Goal: Information Seeking & Learning: Learn about a topic

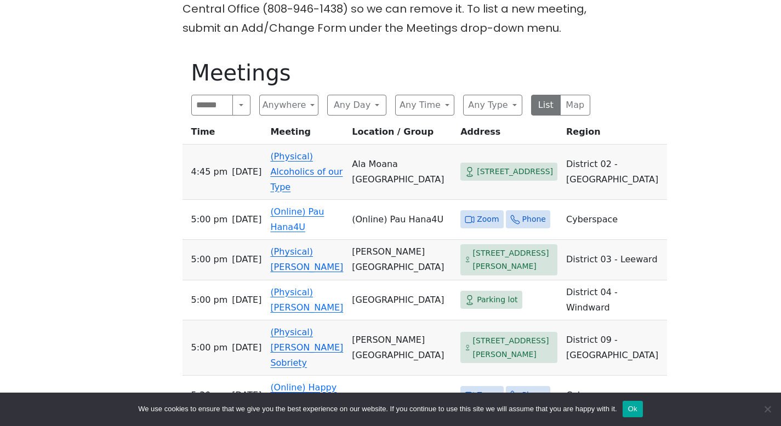
scroll to position [330, 0]
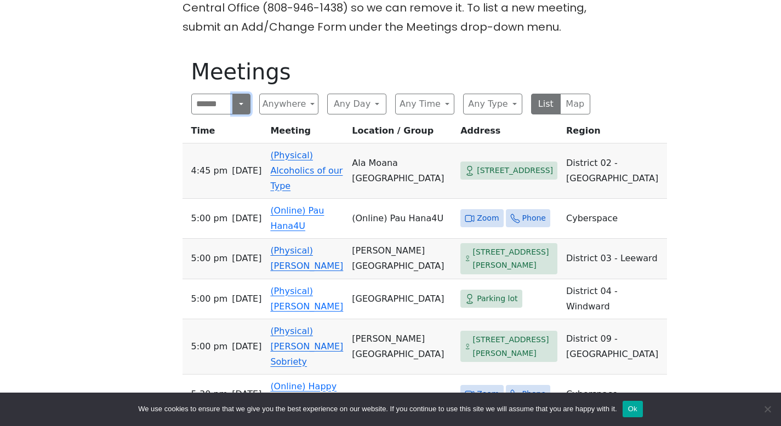
click at [240, 104] on button "Search" at bounding box center [241, 104] width 18 height 21
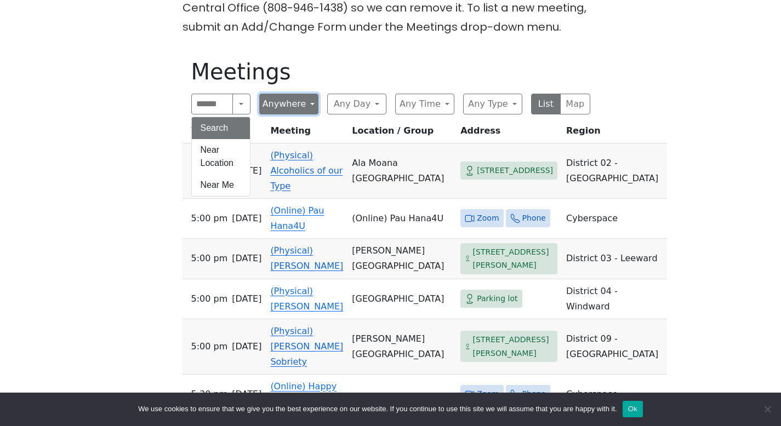
click at [296, 107] on button "Anywhere" at bounding box center [288, 104] width 59 height 21
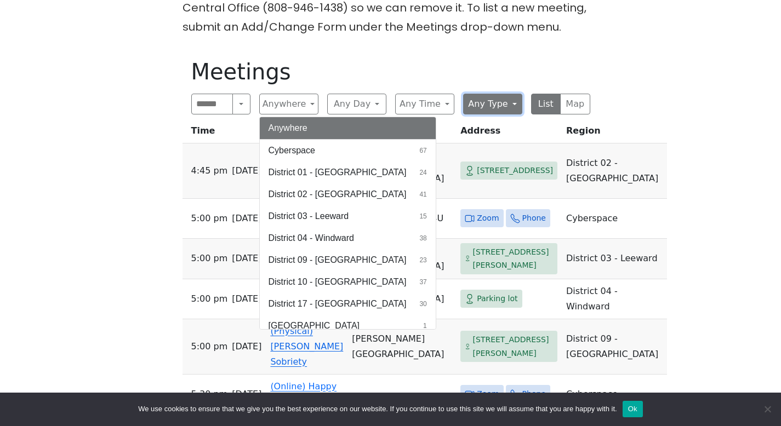
click at [496, 109] on button "Any Type" at bounding box center [492, 104] width 59 height 21
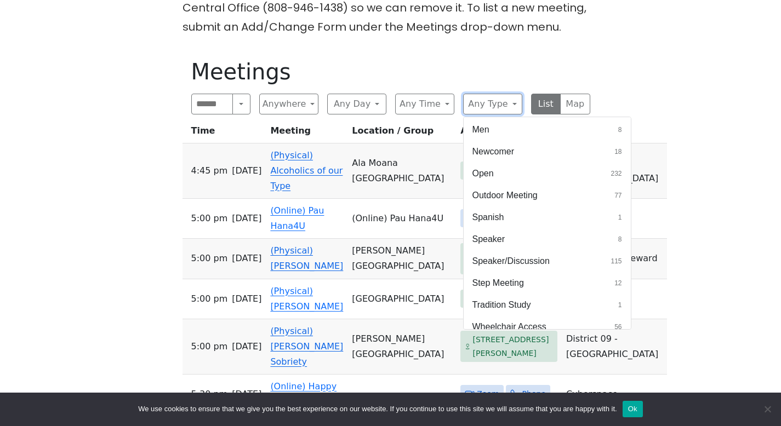
scroll to position [490, 0]
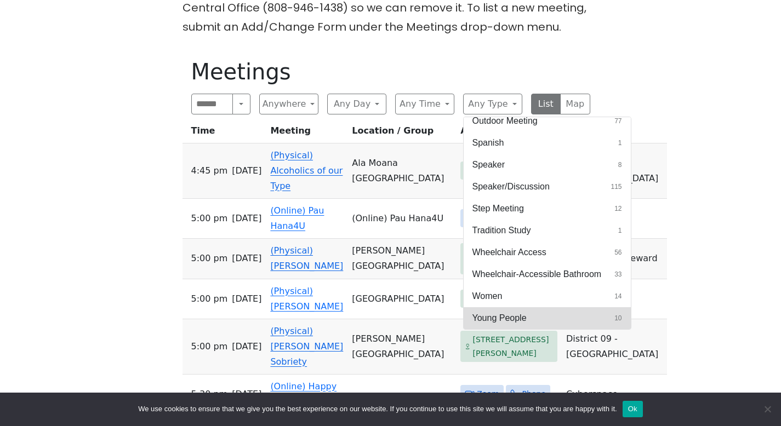
click at [536, 321] on button "Young People 10" at bounding box center [547, 318] width 167 height 22
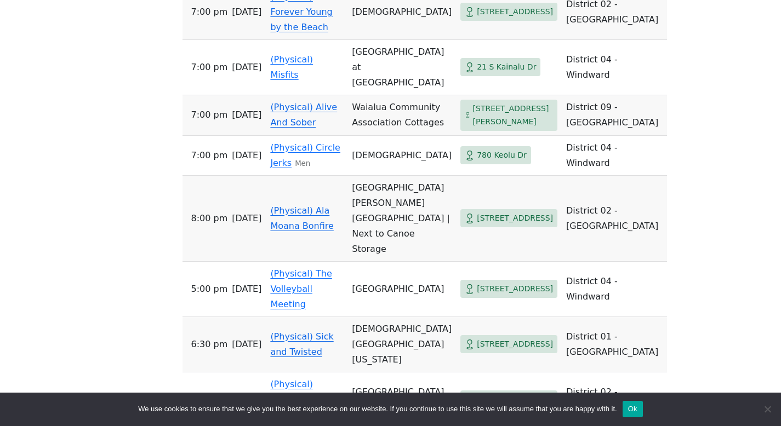
scroll to position [504, 0]
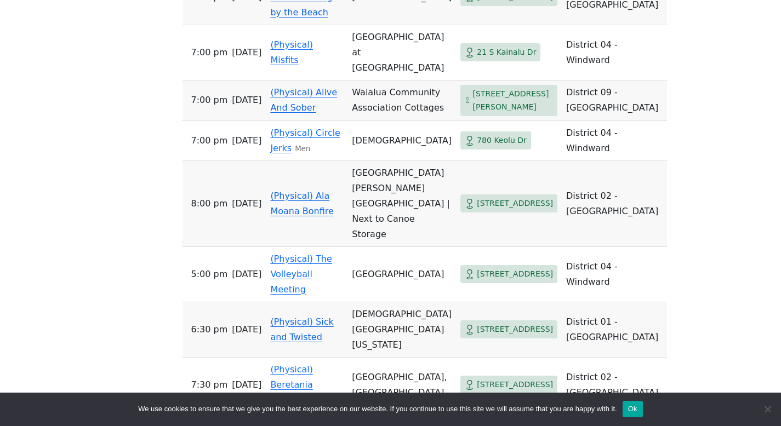
click at [325, 216] on link "(Physical) Ala Moana Bonfire" at bounding box center [301, 204] width 63 height 26
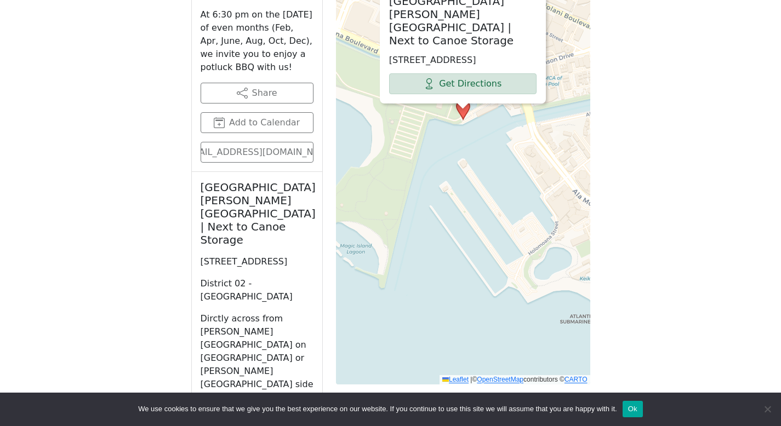
scroll to position [607, 0]
drag, startPoint x: 311, startPoint y: 212, endPoint x: 272, endPoint y: 208, distance: 38.6
click at [272, 208] on h2 "Ala Moana Park Kahanamoku Lagoon | Next to Canoe Storage" at bounding box center [257, 213] width 113 height 66
drag, startPoint x: 297, startPoint y: 249, endPoint x: 201, endPoint y: 241, distance: 96.2
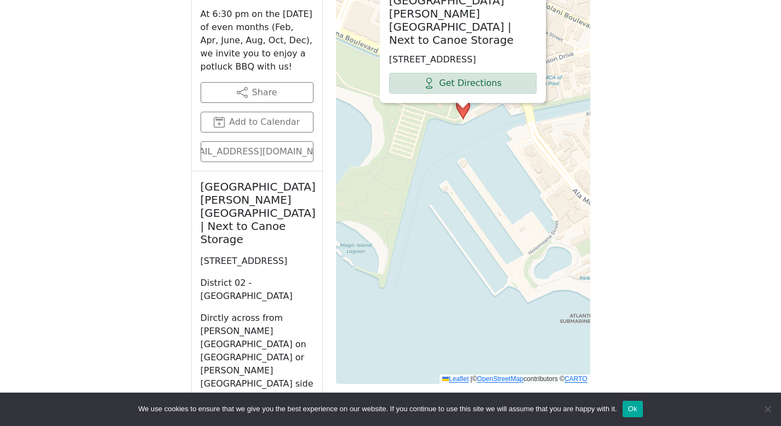
click at [201, 255] on p "48 Ala Moana Park Dr, Honolulu, HI 96814, USA" at bounding box center [257, 261] width 113 height 13
click at [170, 239] on div "If you know of a meeting listed here that NO LONGER MEETS, please call Central …" at bounding box center [390, 164] width 703 height 925
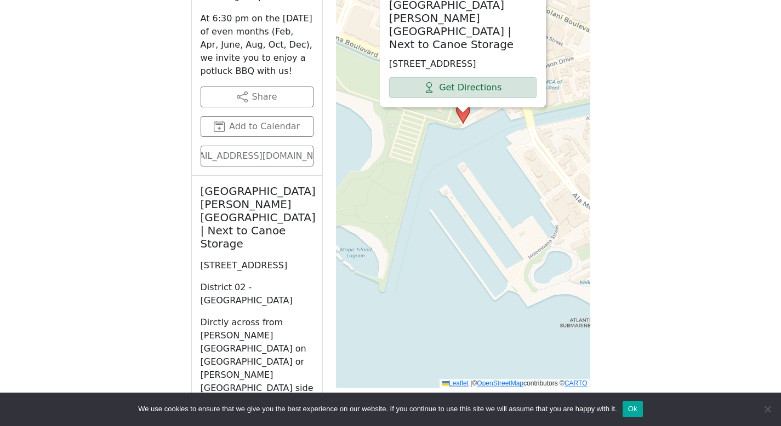
scroll to position [612, 0]
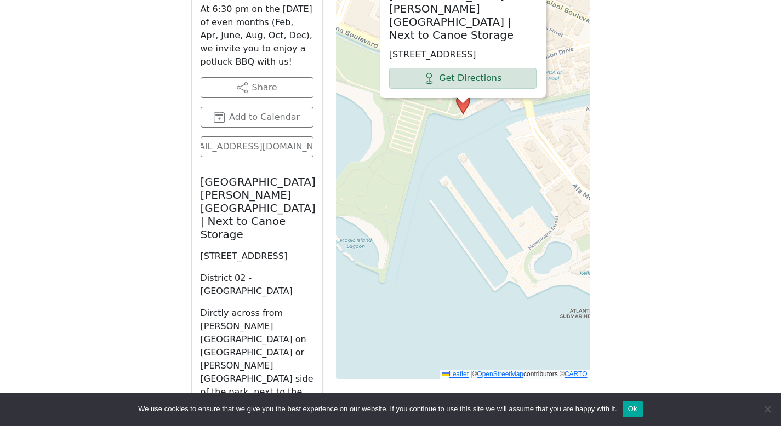
drag, startPoint x: 249, startPoint y: 244, endPoint x: 195, endPoint y: 236, distance: 54.2
click at [195, 236] on div "Ala Moana Park Kahanamoku Lagoon | Next to Canoe Storage 48 Ala Moana Park Dr, …" at bounding box center [257, 294] width 130 height 255
copy p "48 Ala Moana Park Dr, Honolulu, HI"
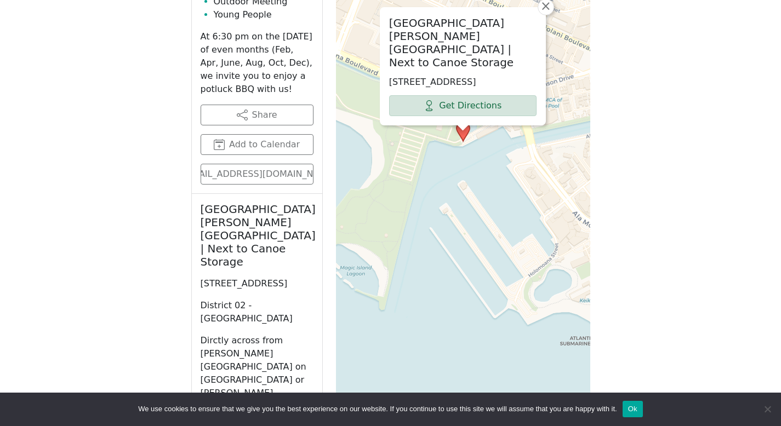
scroll to position [578, 0]
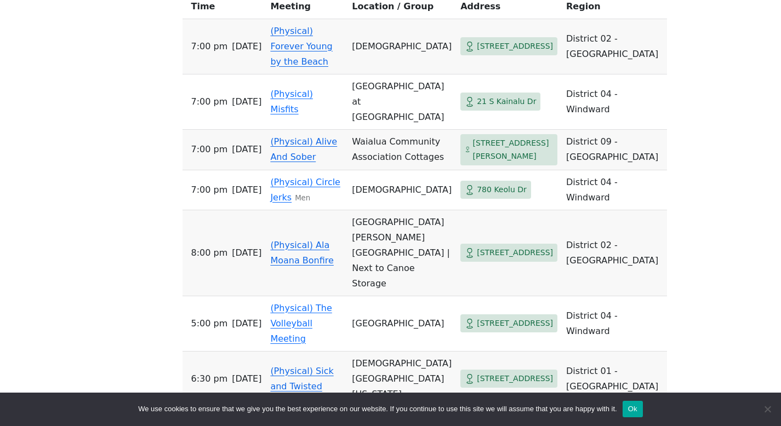
scroll to position [447, 0]
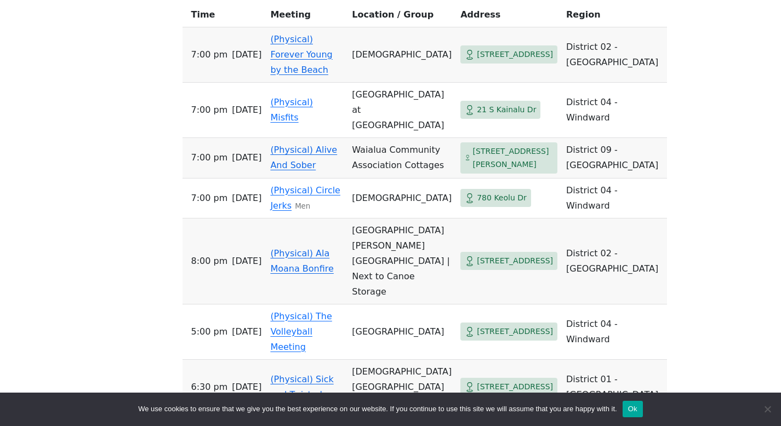
click at [480, 52] on span "3224 Kaunaoa St" at bounding box center [515, 55] width 76 height 14
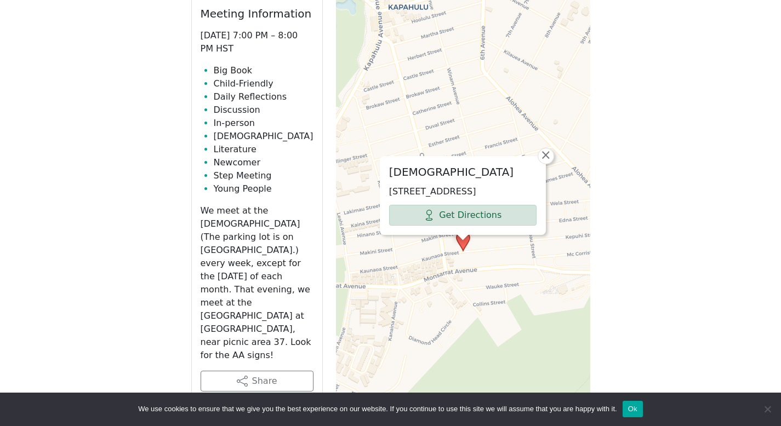
scroll to position [504, 0]
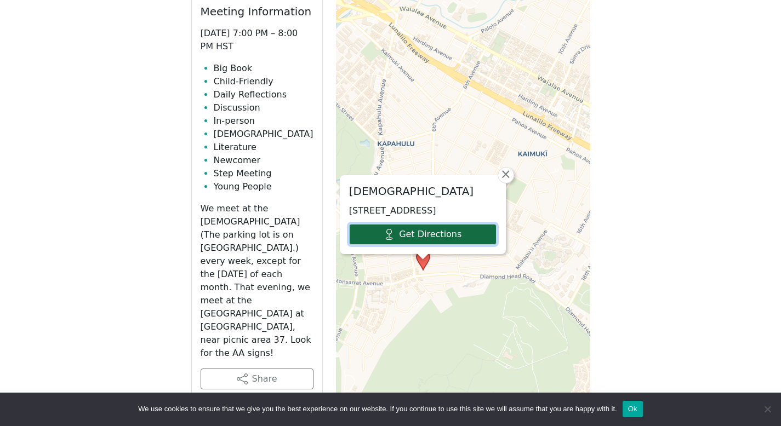
click at [430, 224] on link "Get Directions" at bounding box center [422, 234] width 147 height 21
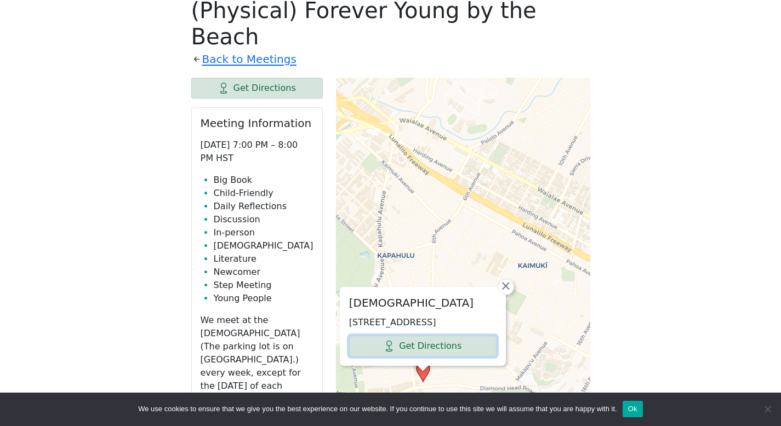
scroll to position [375, 0]
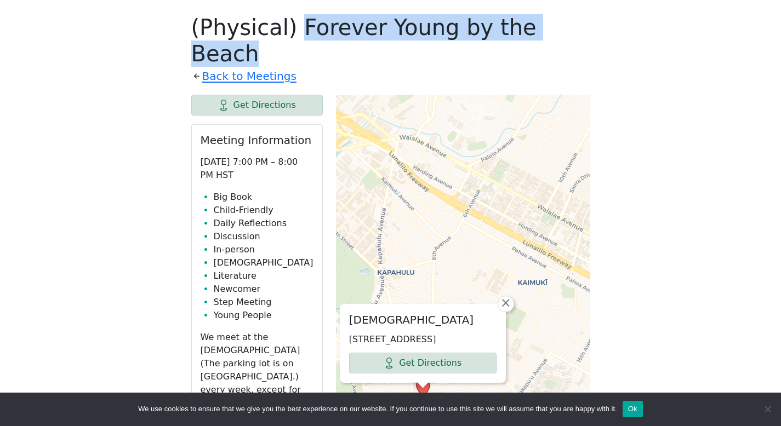
drag, startPoint x: 548, startPoint y: 33, endPoint x: 285, endPoint y: 35, distance: 262.5
click at [285, 35] on h1 "(Physical) Forever Young by the Beach" at bounding box center [390, 40] width 399 height 53
copy h1 "Forever Young by the Beach"
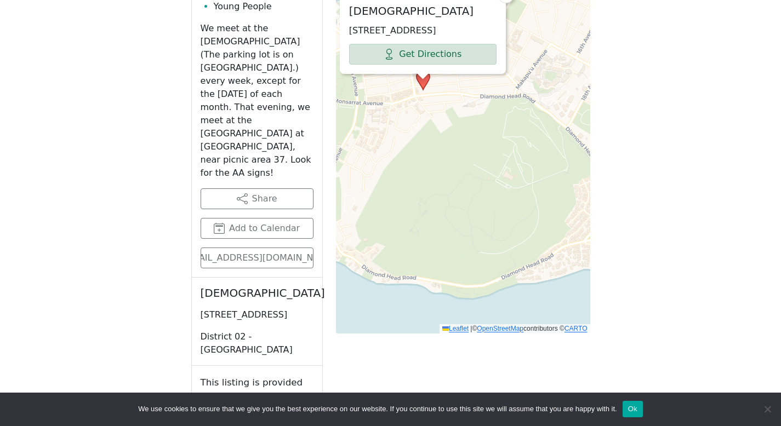
scroll to position [694, 0]
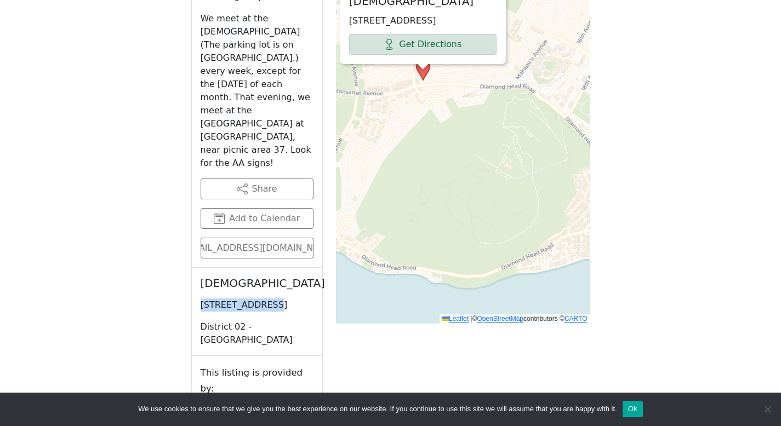
drag, startPoint x: 268, startPoint y: 254, endPoint x: 193, endPoint y: 257, distance: 75.1
click at [193, 268] on div "Kapahulu Bible Church 3224 Kaunaoa St, Honolulu, HI 96815, USA District 02 - Ho…" at bounding box center [257, 312] width 130 height 88
click at [230, 299] on p "3224 Kaunaoa St, Honolulu, HI 96815, USA" at bounding box center [257, 305] width 113 height 13
drag, startPoint x: 270, startPoint y: 254, endPoint x: 196, endPoint y: 230, distance: 77.6
click at [196, 268] on div "Kapahulu Bible Church 3224 Kaunaoa St, Honolulu, HI 96815, USA District 02 - Ho…" at bounding box center [257, 312] width 130 height 88
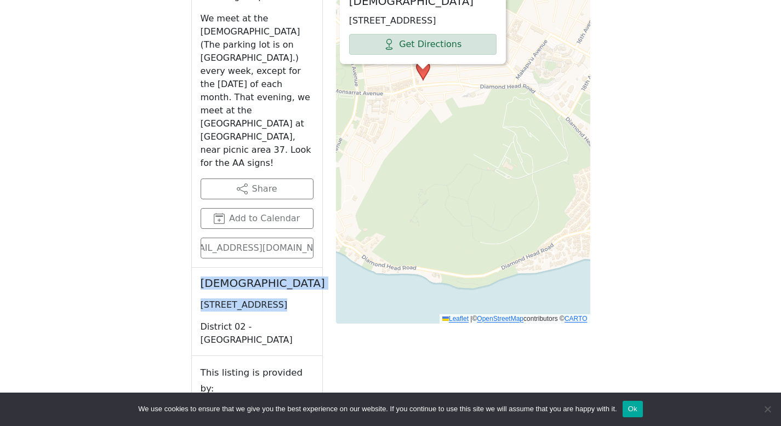
copy div "Kapahulu Bible Church 3224 Kaunaoa St,"
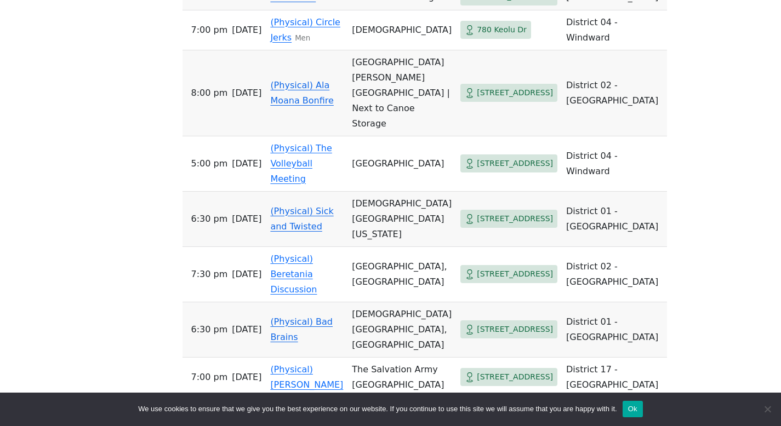
scroll to position [619, 0]
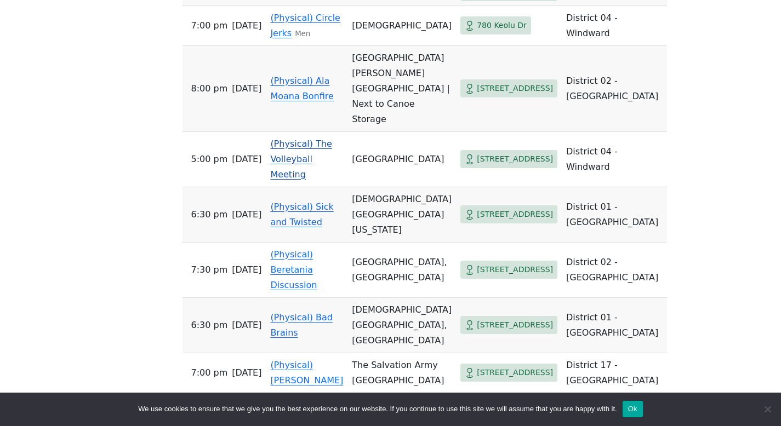
click at [294, 167] on td "(Physical) The Volleyball Meeting" at bounding box center [307, 159] width 82 height 55
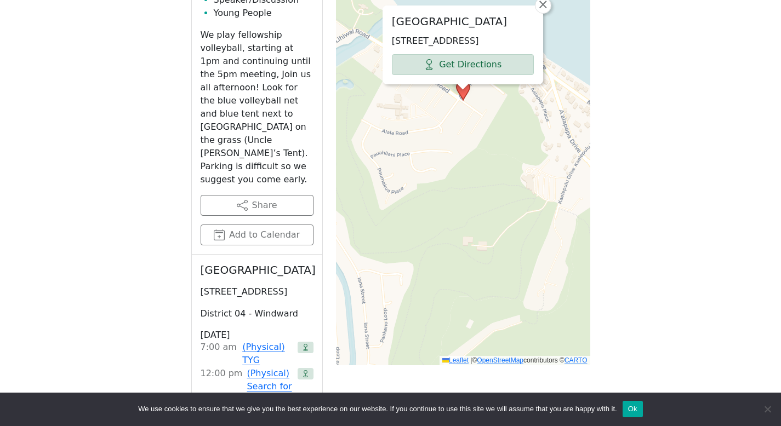
scroll to position [627, 0]
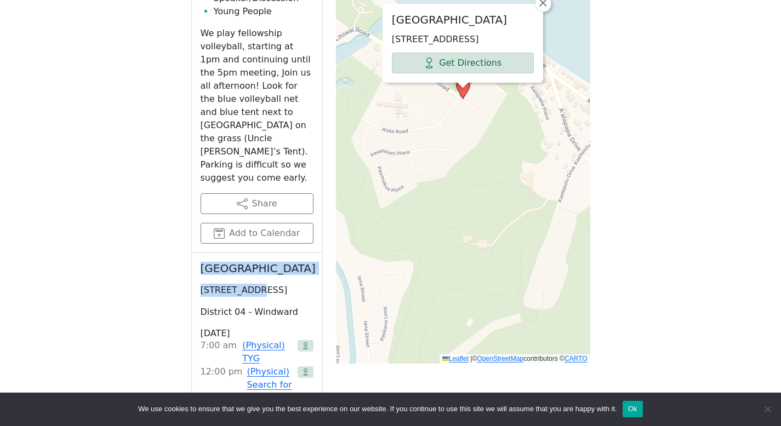
drag, startPoint x: 249, startPoint y: 279, endPoint x: 203, endPoint y: 260, distance: 49.9
copy div "Kailua Beach Park 104 Alala Rd"
click at [237, 284] on p "104 Alala Rd, Kailua, HI 96734, USA" at bounding box center [257, 290] width 113 height 13
drag, startPoint x: 250, startPoint y: 277, endPoint x: 199, endPoint y: 284, distance: 52.0
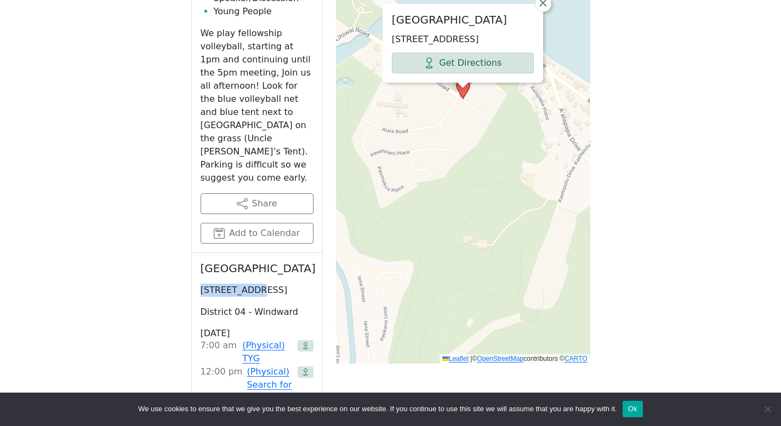
copy p "104 Alala Rd"
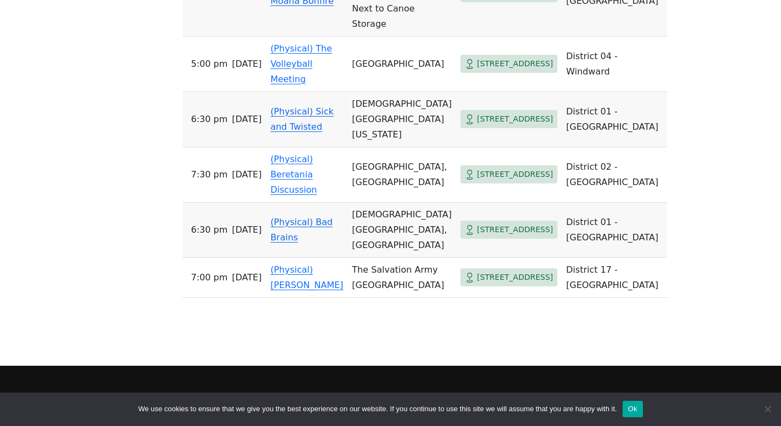
scroll to position [718, 0]
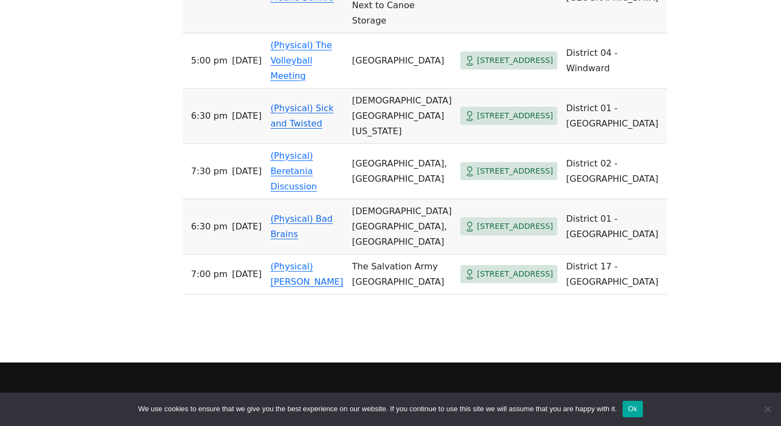
click at [333, 129] on td "(Physical) Sick and Twisted" at bounding box center [307, 116] width 82 height 55
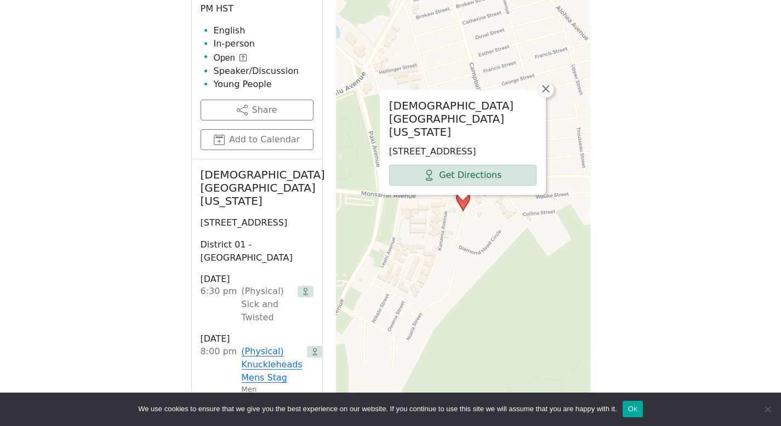
scroll to position [518, 0]
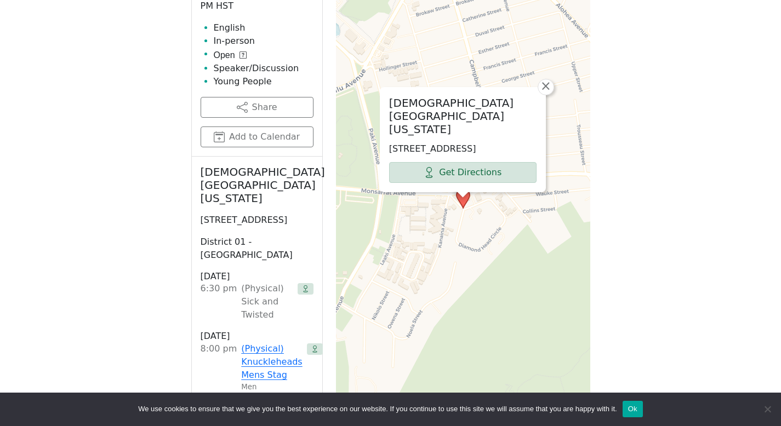
drag, startPoint x: 202, startPoint y: 177, endPoint x: 296, endPoint y: 193, distance: 95.7
click at [296, 193] on div "Unity Church of Hawaii 3608 Diamond Head Cir, Honolulu, HI 96815, USA District …" at bounding box center [257, 310] width 130 height 306
copy div "Unity Church of Hawaii 3608 Diamond Head Cir"
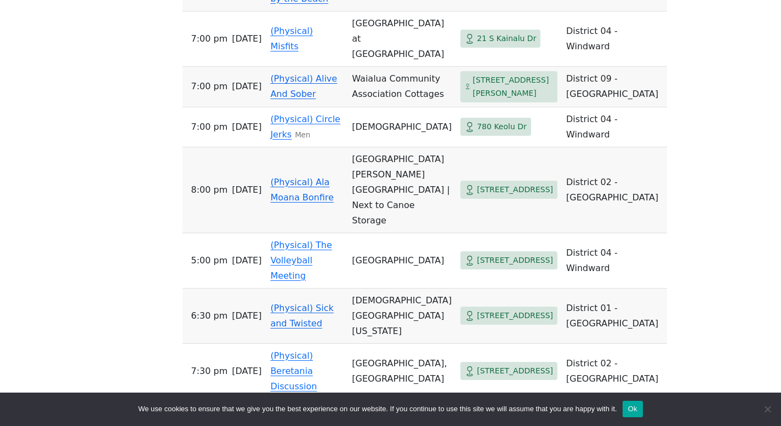
scroll to position [718, 0]
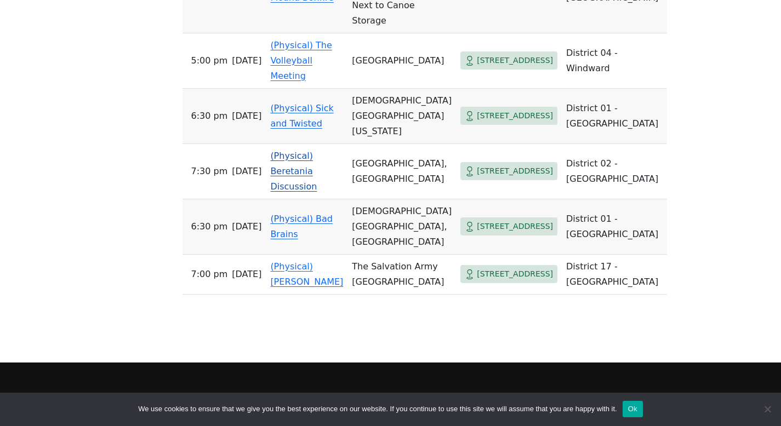
click at [306, 184] on link "(Physical) Beretania Discussion" at bounding box center [293, 171] width 47 height 41
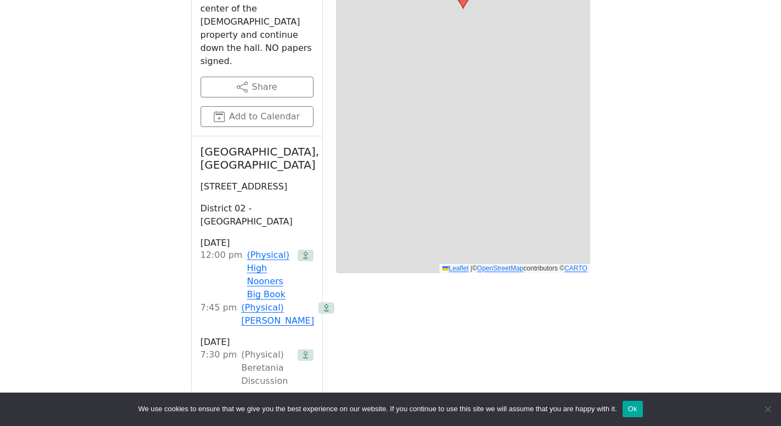
scroll to position [380, 0]
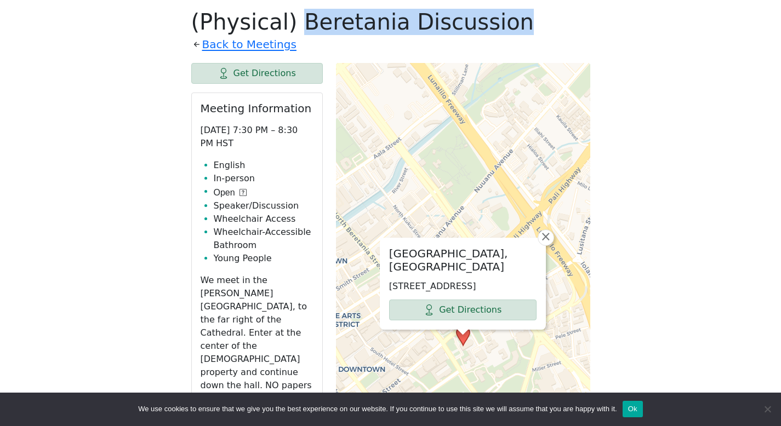
drag, startPoint x: 485, startPoint y: 21, endPoint x: 287, endPoint y: 28, distance: 199.0
click at [287, 28] on h1 "(Physical) Beretania Discussion" at bounding box center [390, 22] width 399 height 26
copy h1 "Beretania Discussion"
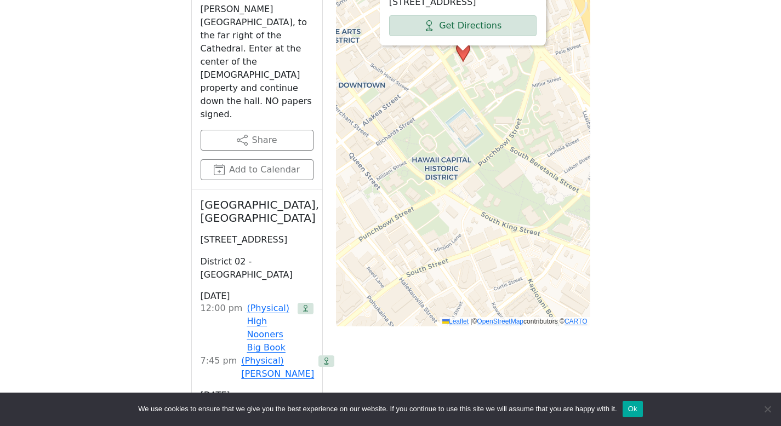
scroll to position [667, 0]
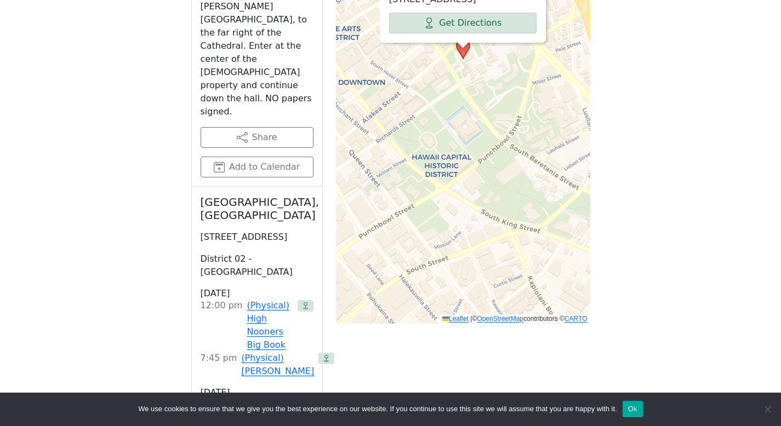
drag, startPoint x: 199, startPoint y: 151, endPoint x: 301, endPoint y: 186, distance: 107.8
click at [301, 187] on div "St. Andrew's Cathedral, Davies Hall 229 Queen Emma Square, Honolulu, HI 96813, …" at bounding box center [257, 410] width 130 height 447
copy div "St. Andrew's Cathedral, Davies Hall 229 Queen Emma Square"
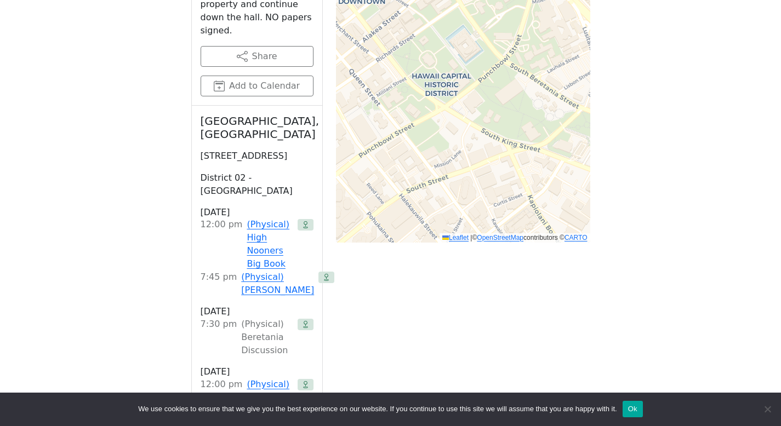
scroll to position [749, 0]
click at [277, 378] on link "(Physical) High Nooners AA History 101" at bounding box center [270, 417] width 46 height 79
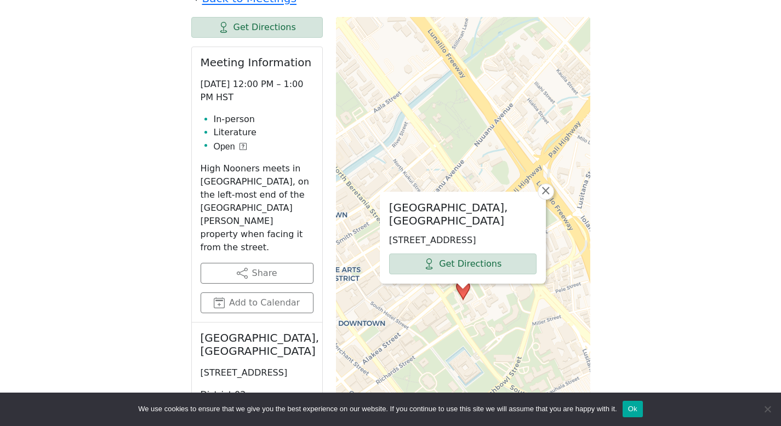
scroll to position [463, 0]
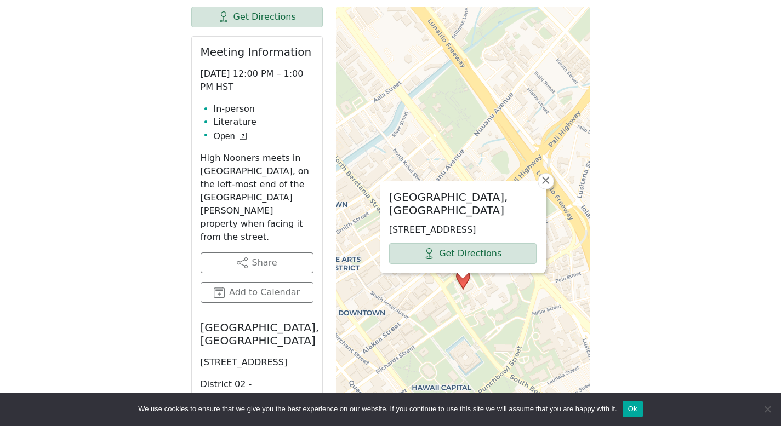
scroll to position [380, 0]
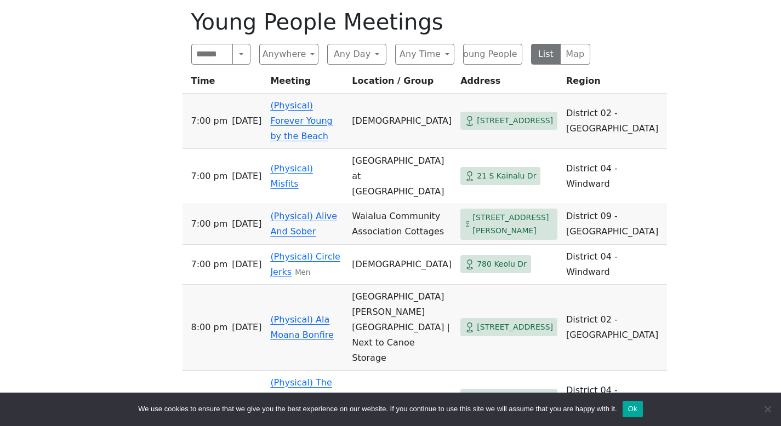
scroll to position [718, 0]
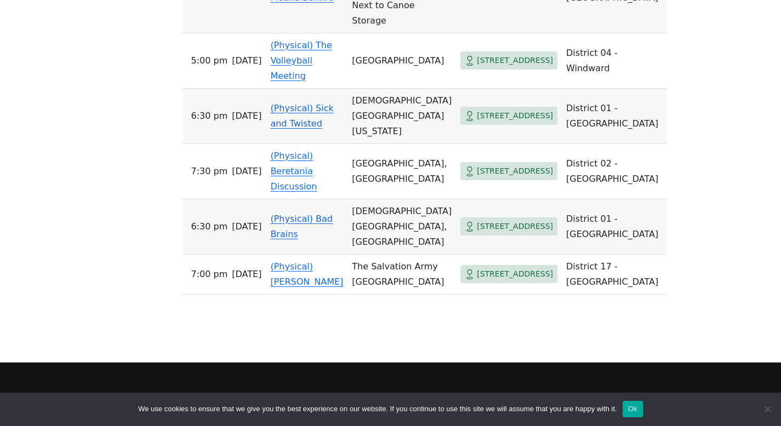
click at [295, 239] on link "(Physical) Bad Brains" at bounding box center [301, 227] width 62 height 26
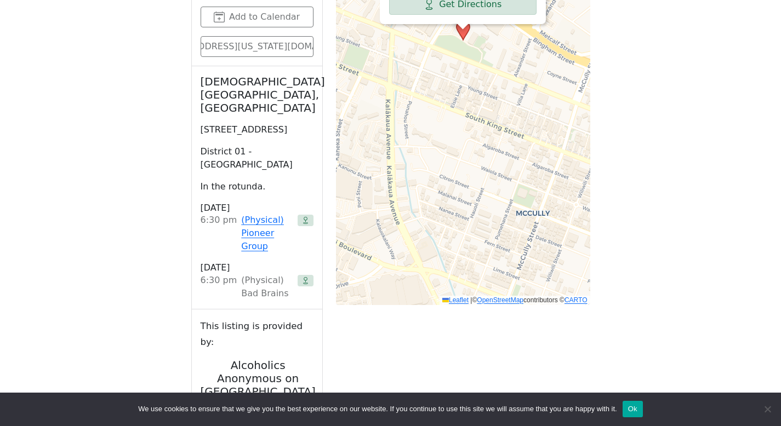
scroll to position [695, 0]
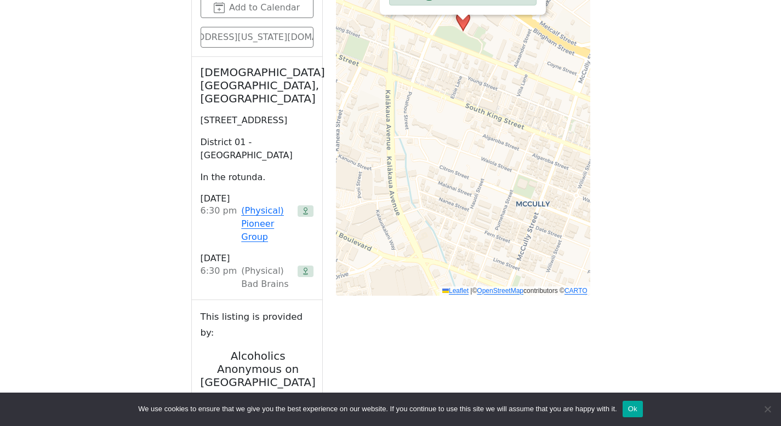
drag, startPoint x: 202, startPoint y: 72, endPoint x: 279, endPoint y: 112, distance: 86.3
click at [279, 112] on div "Central Union Church Grounds, Rotunda 1660 S Beretania St., Honolulu, HI 96826,…" at bounding box center [257, 179] width 130 height 244
copy div "Central Union Church Grounds, Rotunda 1660 S Beretania St"
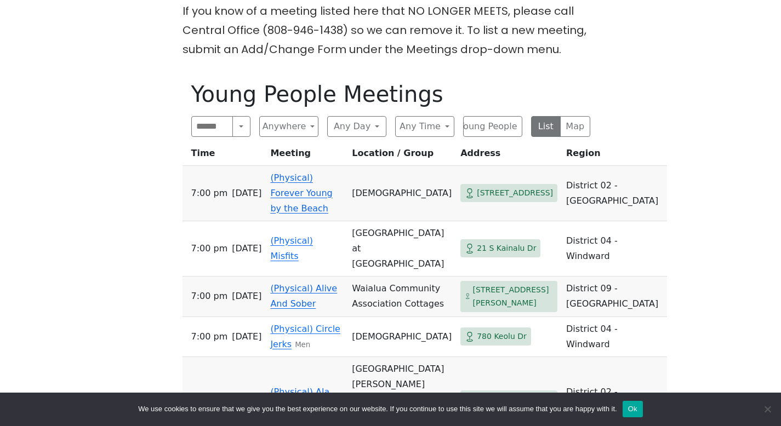
scroll to position [321, 0]
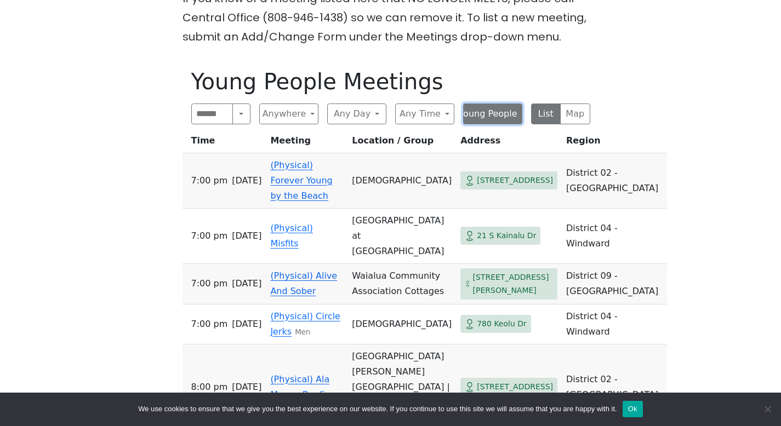
click at [487, 122] on button "Young People" at bounding box center [492, 114] width 59 height 21
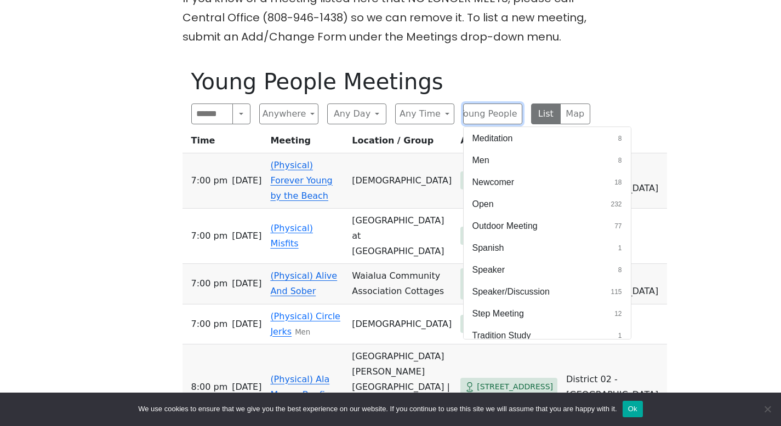
scroll to position [490, 0]
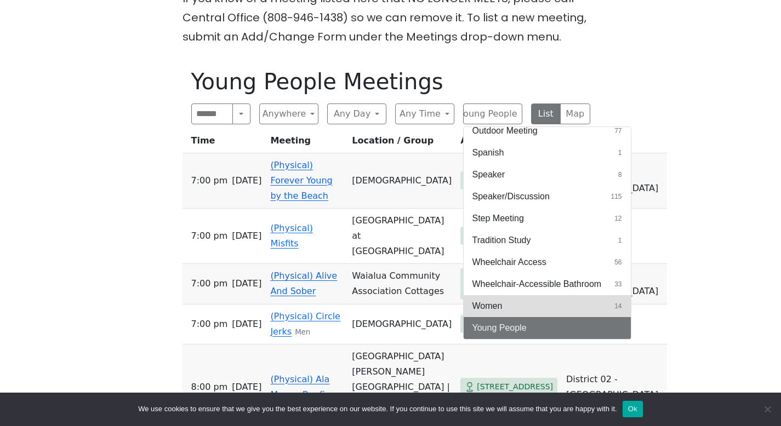
click at [536, 311] on button "Women 14" at bounding box center [547, 306] width 167 height 22
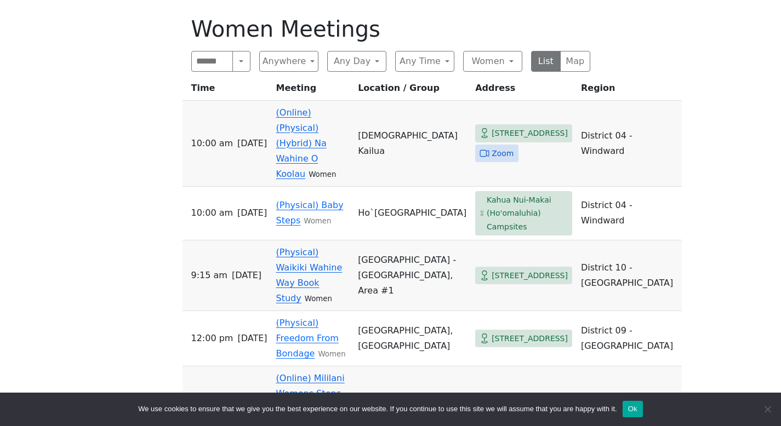
scroll to position [382, 0]
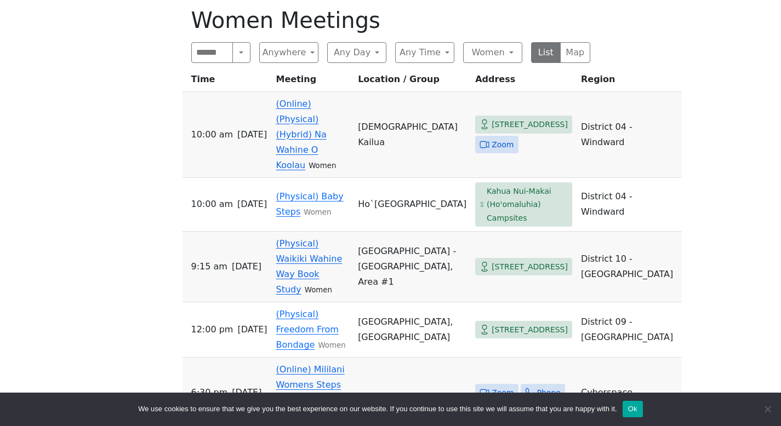
click at [320, 258] on link "(Physical) Waikiki Wahine Way Book Study" at bounding box center [309, 266] width 66 height 56
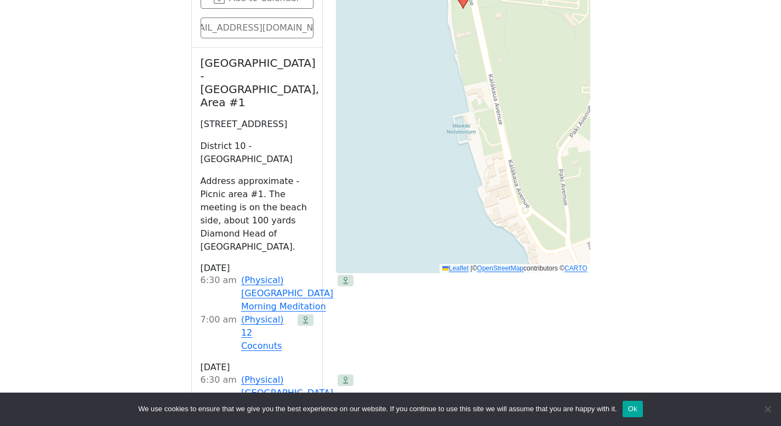
scroll to position [739, 0]
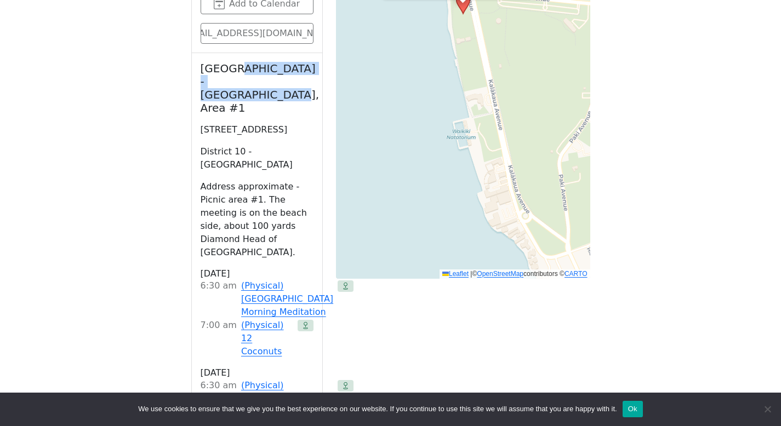
drag, startPoint x: 266, startPoint y: 67, endPoint x: 233, endPoint y: 56, distance: 34.5
click at [233, 62] on h2 "Kapiolani Park - Beach Side, Area #1" at bounding box center [257, 88] width 113 height 53
drag, startPoint x: 270, startPoint y: 58, endPoint x: 203, endPoint y: 58, distance: 66.8
click at [203, 62] on h2 "Kapiolani Park - Beach Side, Area #1" at bounding box center [257, 88] width 113 height 53
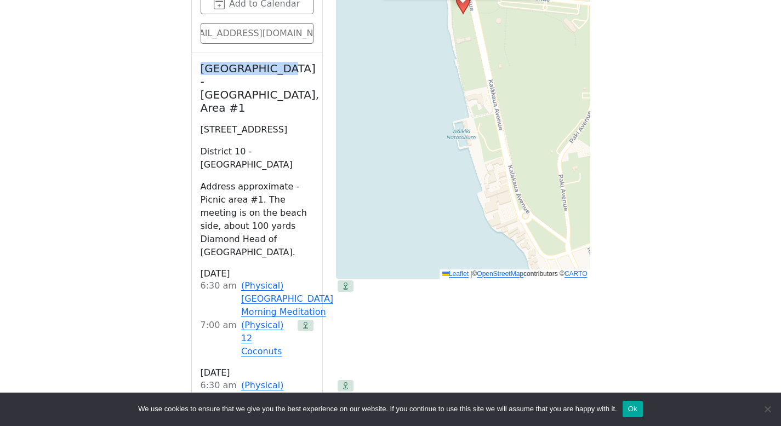
copy h2 "Kapiolani Park"
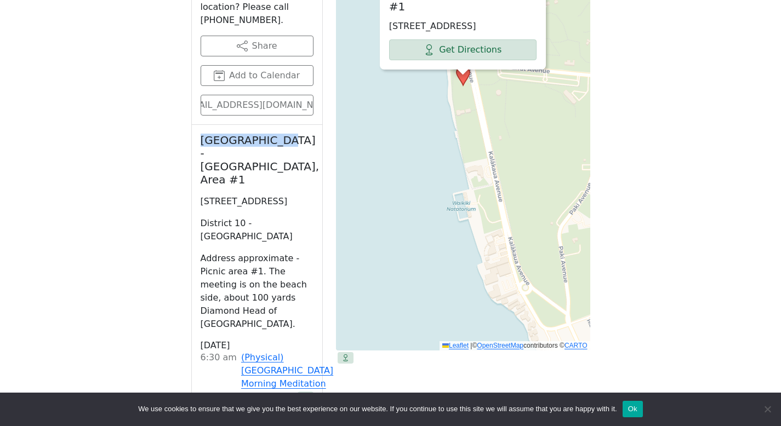
scroll to position [671, 0]
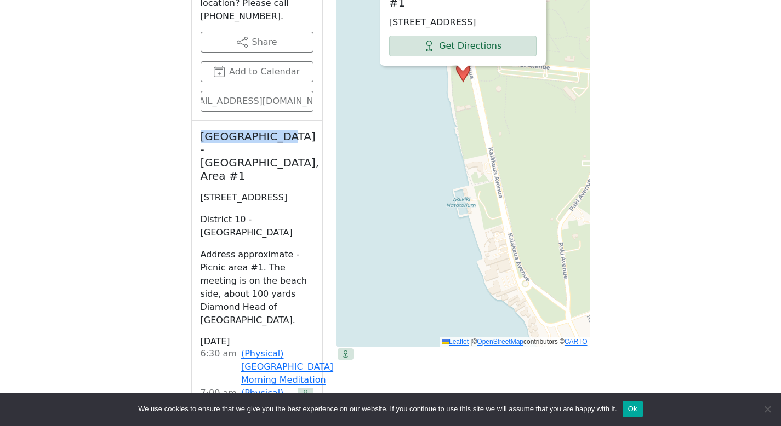
click at [269, 138] on h2 "Kapiolani Park - Beach Side, Area #1" at bounding box center [257, 156] width 113 height 53
drag, startPoint x: 277, startPoint y: 161, endPoint x: 191, endPoint y: 118, distance: 96.1
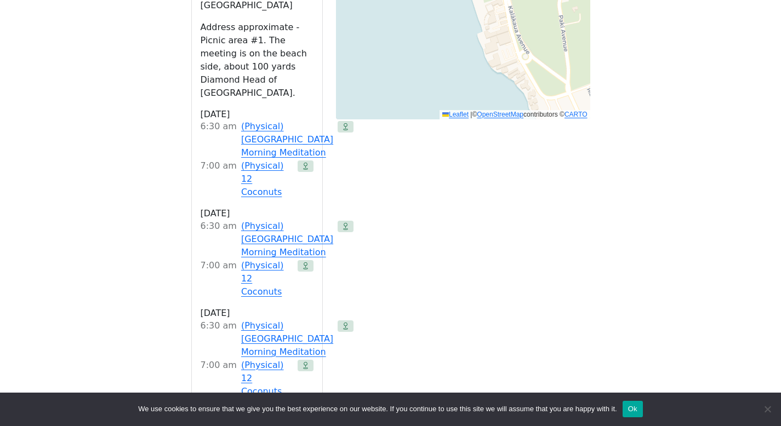
scroll to position [884, 0]
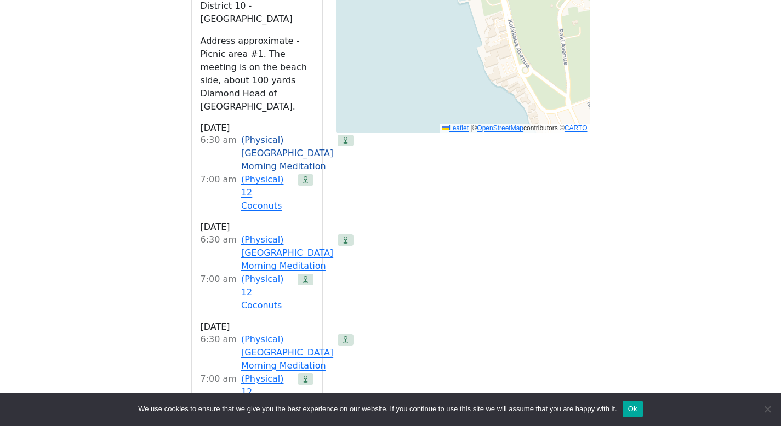
click at [260, 134] on link "(Physical) Waikiki Beach Morning Meditation" at bounding box center [287, 153] width 92 height 39
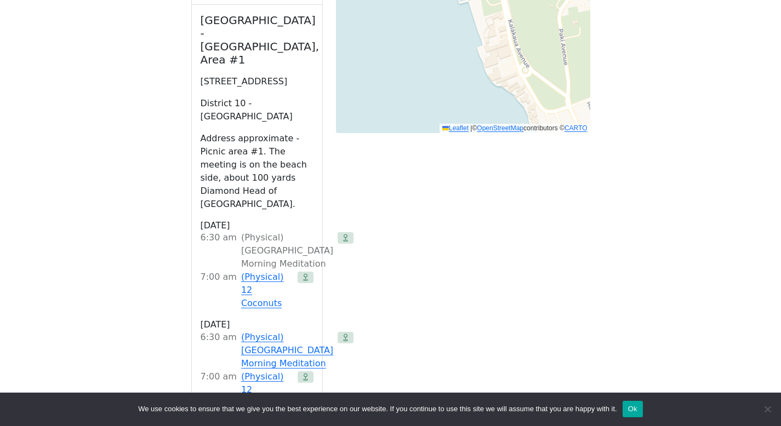
scroll to position [380, 0]
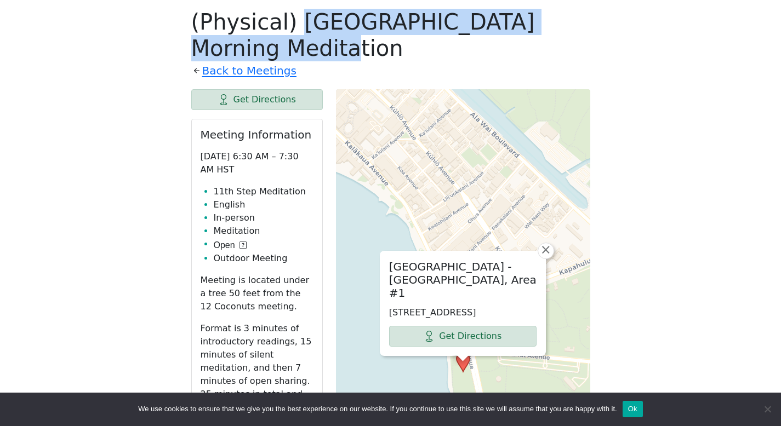
drag, startPoint x: 290, startPoint y: 29, endPoint x: 293, endPoint y: 53, distance: 23.8
click at [293, 53] on h1 "(Physical) Waikiki Beach Morning Meditation" at bounding box center [390, 35] width 399 height 53
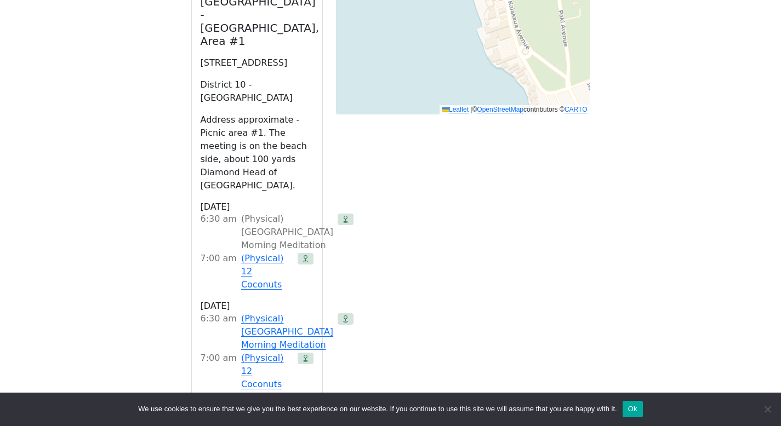
scroll to position [904, 0]
click at [267, 252] on link "(Physical) 12 Coconuts" at bounding box center [267, 271] width 52 height 39
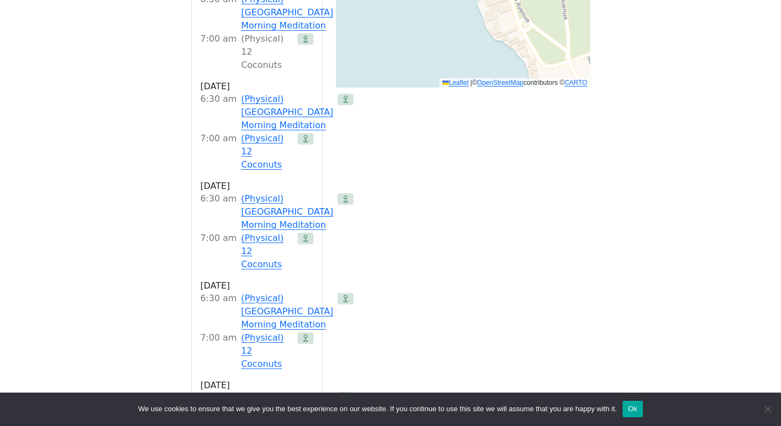
scroll to position [380, 0]
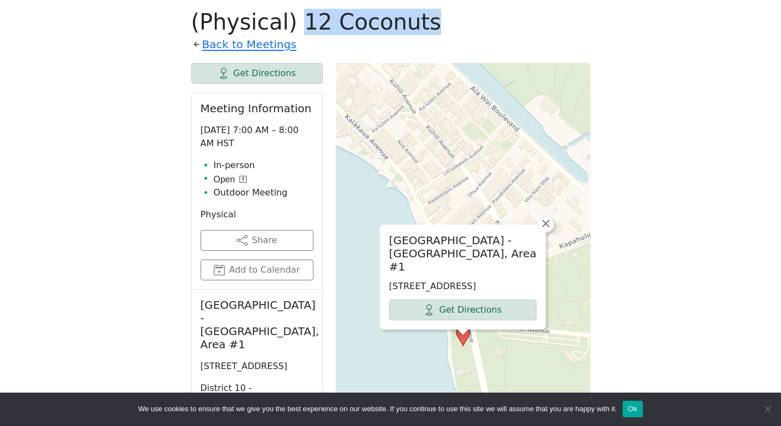
drag, startPoint x: 404, startPoint y: 29, endPoint x: 289, endPoint y: 23, distance: 114.7
click at [289, 23] on h1 "(Physical) 12 Coconuts" at bounding box center [390, 22] width 399 height 26
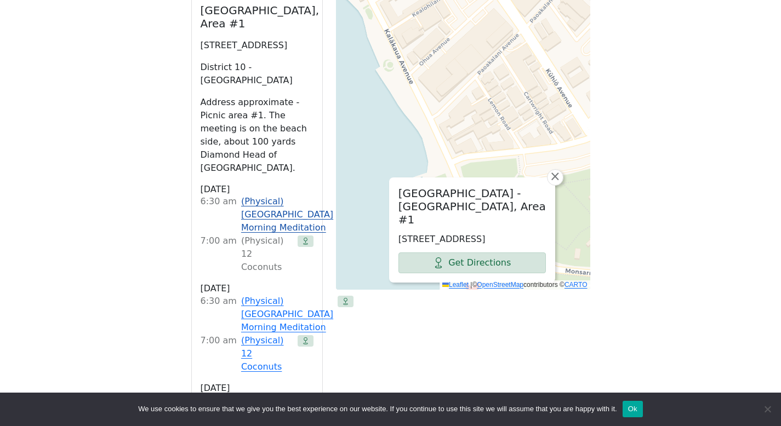
click at [255, 195] on link "(Physical) Waikiki Beach Morning Meditation" at bounding box center [287, 214] width 92 height 39
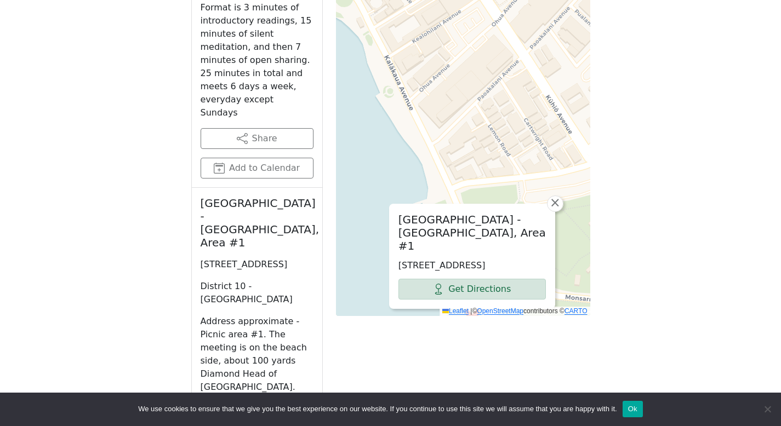
scroll to position [380, 0]
